Goal: Register for event/course: Sign up to attend an event or enroll in a course

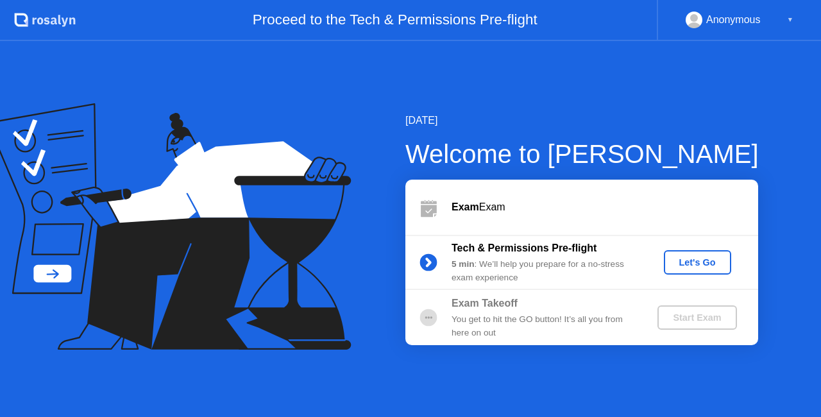
click at [705, 257] on div "Let's Go" at bounding box center [697, 262] width 57 height 10
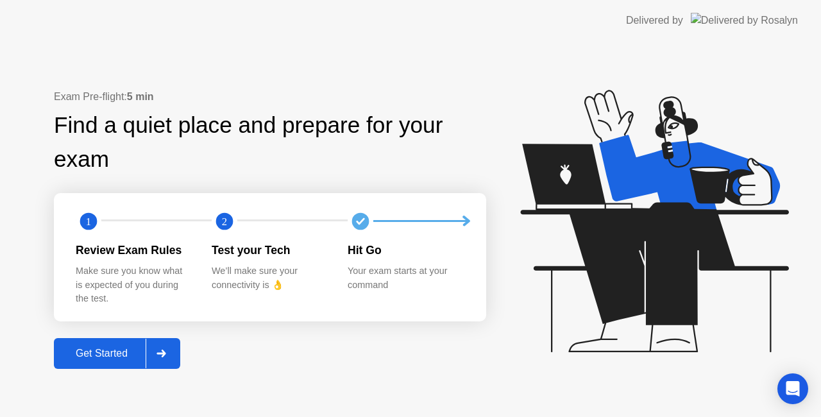
click at [117, 349] on div "Get Started" at bounding box center [102, 354] width 88 height 12
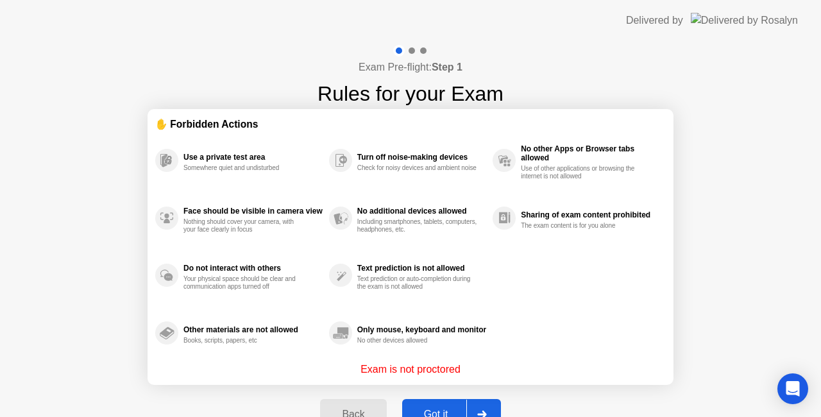
click at [441, 402] on button "Got it" at bounding box center [451, 414] width 99 height 31
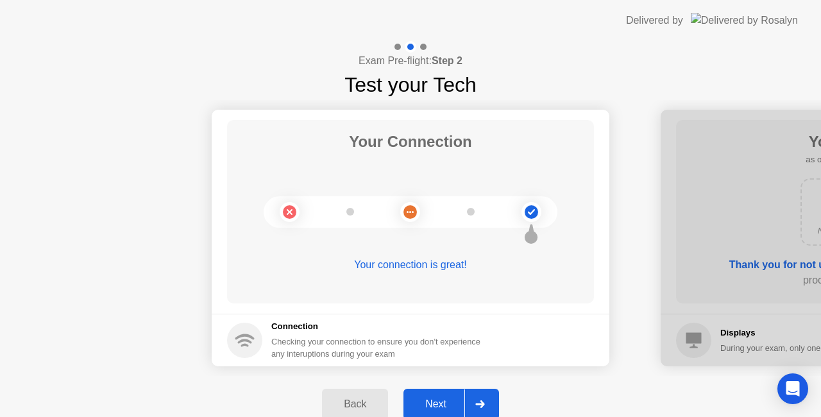
click at [439, 401] on div "Next" at bounding box center [435, 404] width 57 height 12
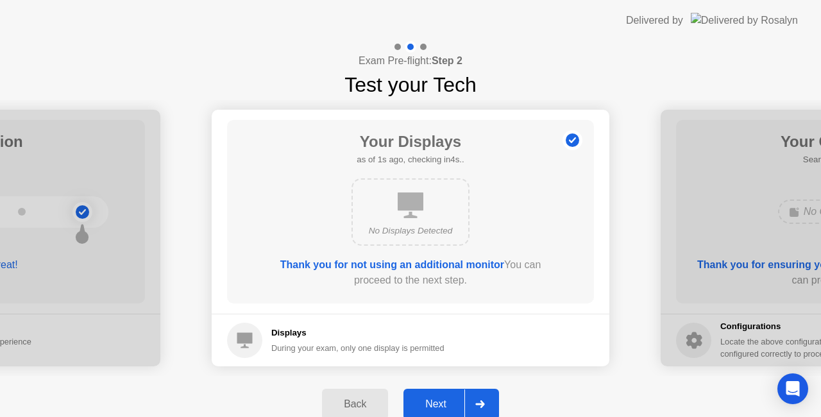
click at [439, 401] on div "Next" at bounding box center [435, 404] width 57 height 12
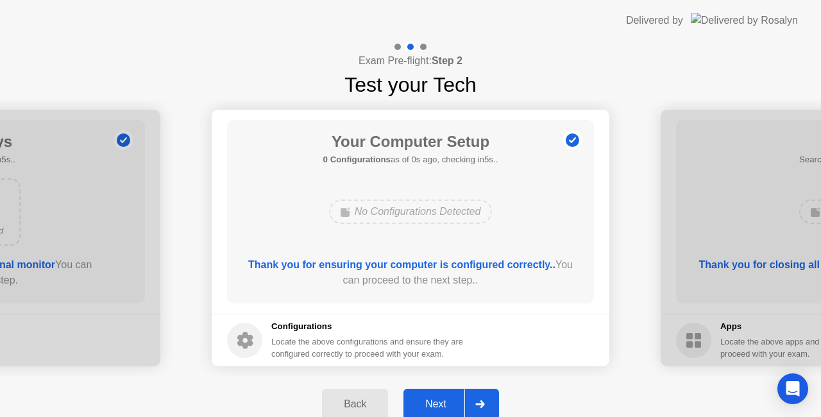
click at [439, 401] on div "Next" at bounding box center [435, 404] width 57 height 12
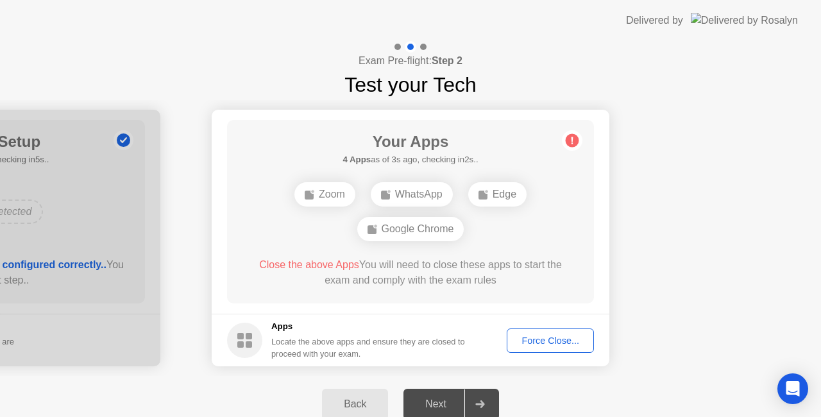
click at [539, 340] on div "Force Close..." at bounding box center [550, 340] width 78 height 10
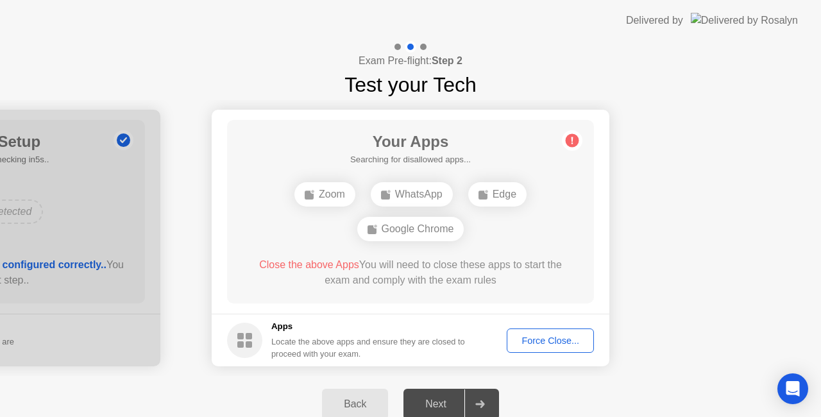
click at [531, 335] on div "Force Close..." at bounding box center [550, 340] width 78 height 10
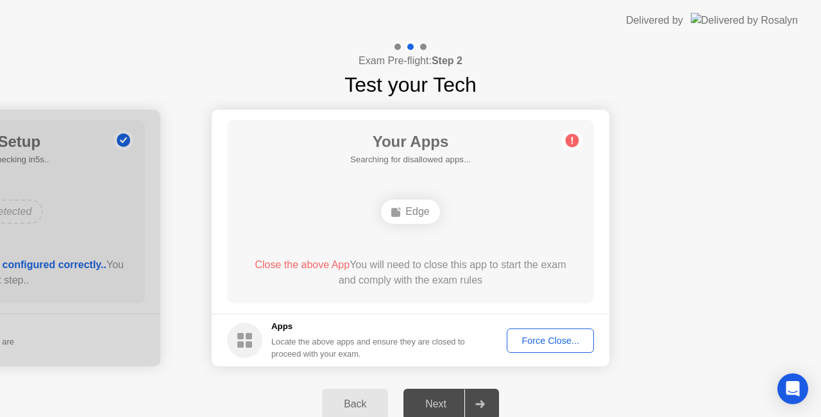
click at [548, 335] on div "Force Close..." at bounding box center [550, 340] width 78 height 10
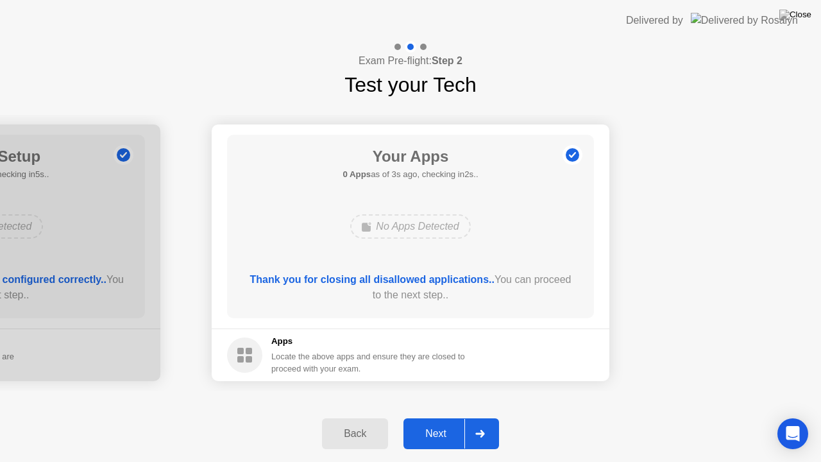
click at [444, 416] on div "Next" at bounding box center [435, 434] width 57 height 12
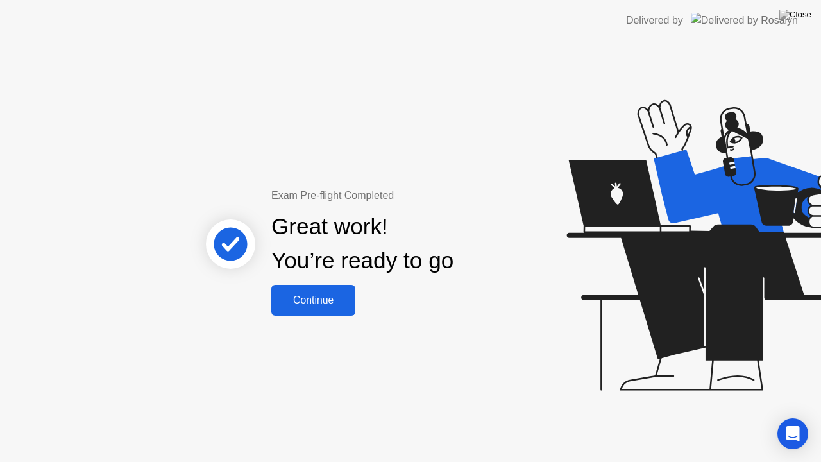
click at [320, 305] on div "Continue" at bounding box center [313, 300] width 76 height 12
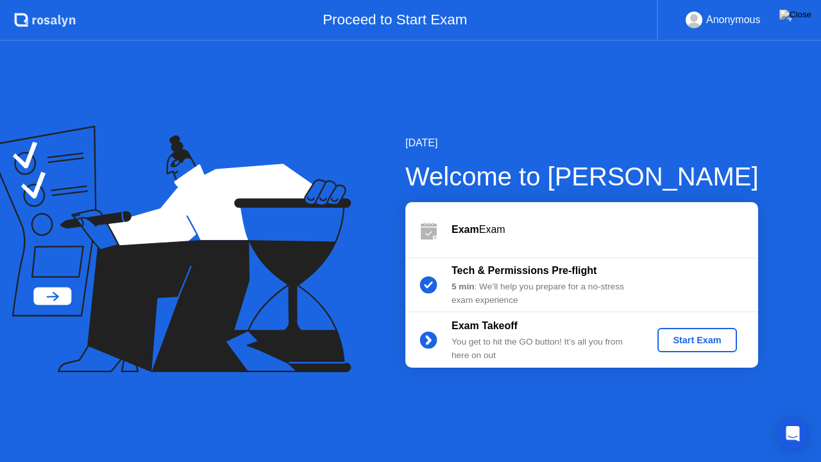
click at [687, 341] on div "Start Exam" at bounding box center [696, 340] width 69 height 10
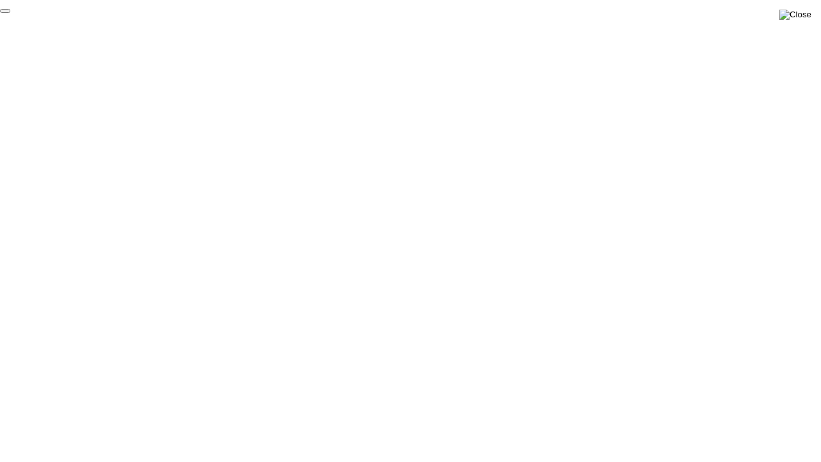
click at [800, 13] on img at bounding box center [795, 15] width 32 height 10
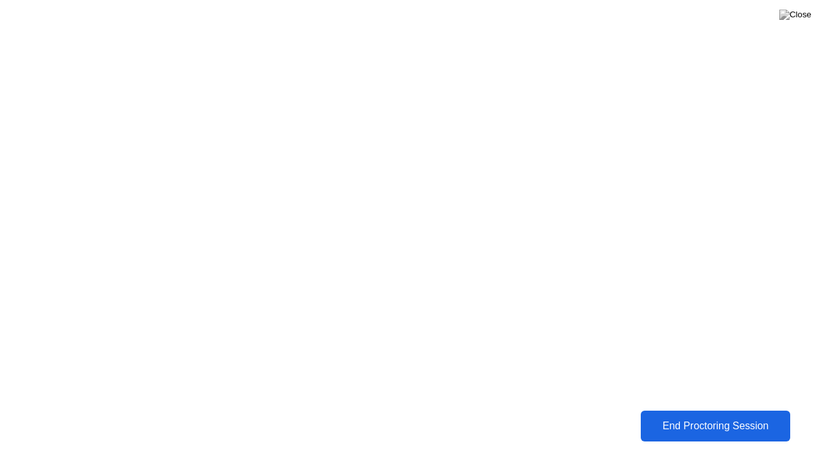
click at [671, 416] on div "End Proctoring Session" at bounding box center [715, 426] width 142 height 12
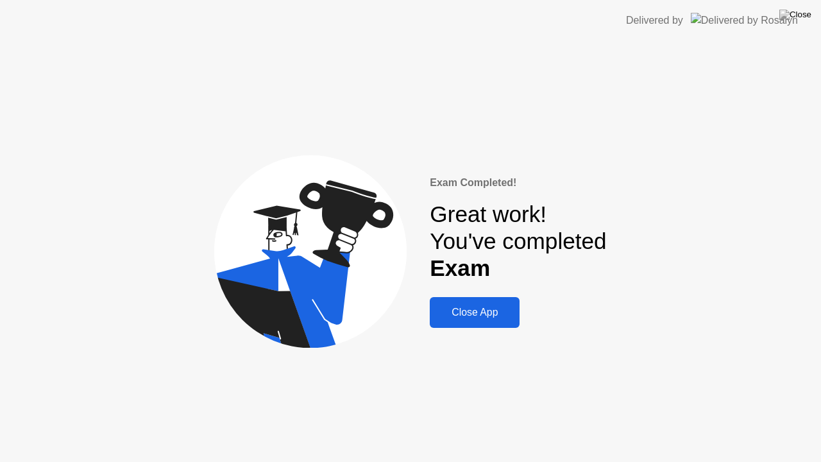
click at [504, 316] on div "Close App" at bounding box center [475, 313] width 82 height 12
